Goal: Find specific page/section: Find specific page/section

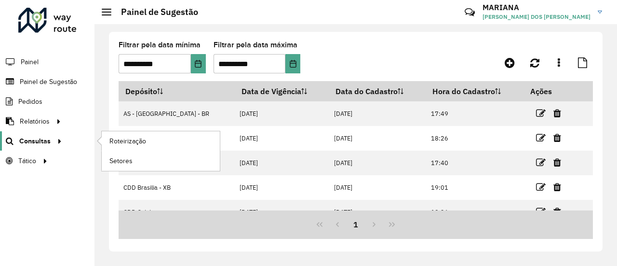
click at [54, 140] on icon at bounding box center [58, 140] width 8 height 14
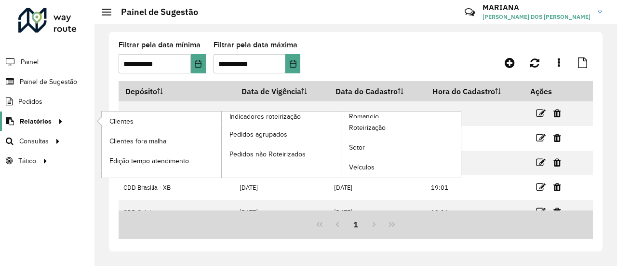
click at [58, 118] on icon at bounding box center [59, 120] width 8 height 14
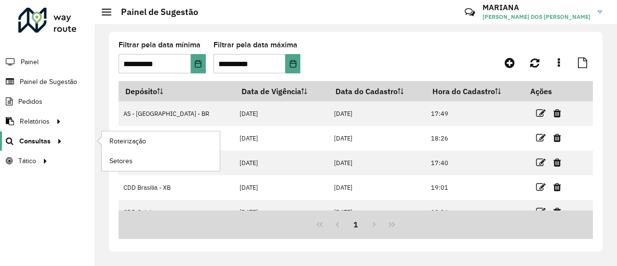
click at [54, 136] on icon at bounding box center [58, 140] width 8 height 14
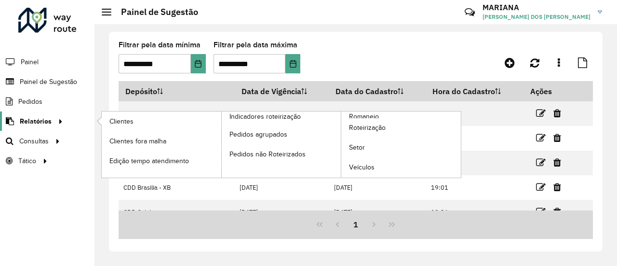
click at [52, 121] on div at bounding box center [59, 121] width 14 height 10
click at [107, 118] on link "Clientes" at bounding box center [162, 120] width 120 height 19
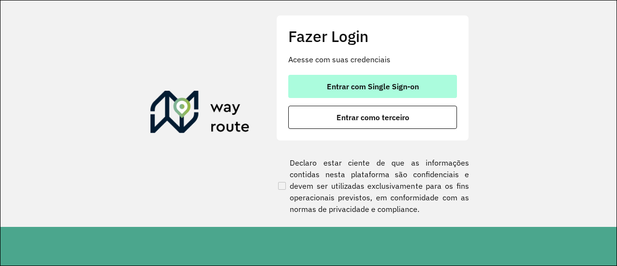
click at [334, 82] on span "Entrar com Single Sign-on" at bounding box center [373, 86] width 92 height 8
click at [416, 82] on span "Entrar com Single Sign-on" at bounding box center [373, 86] width 92 height 8
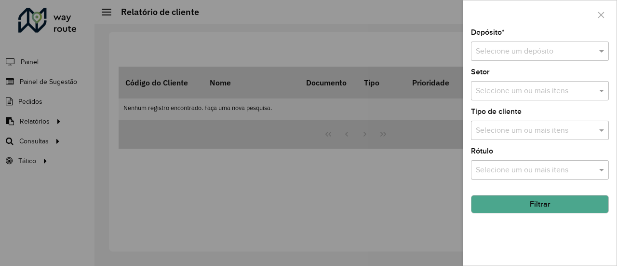
click at [585, 54] on input "text" at bounding box center [530, 52] width 109 height 12
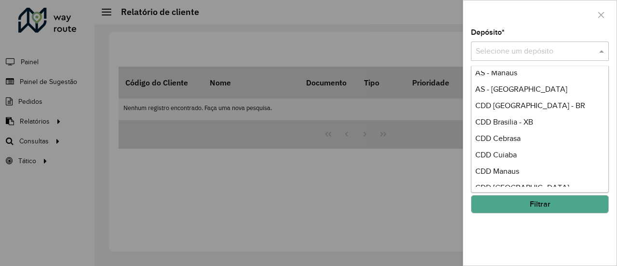
scroll to position [72, 0]
